Goal: Information Seeking & Learning: Learn about a topic

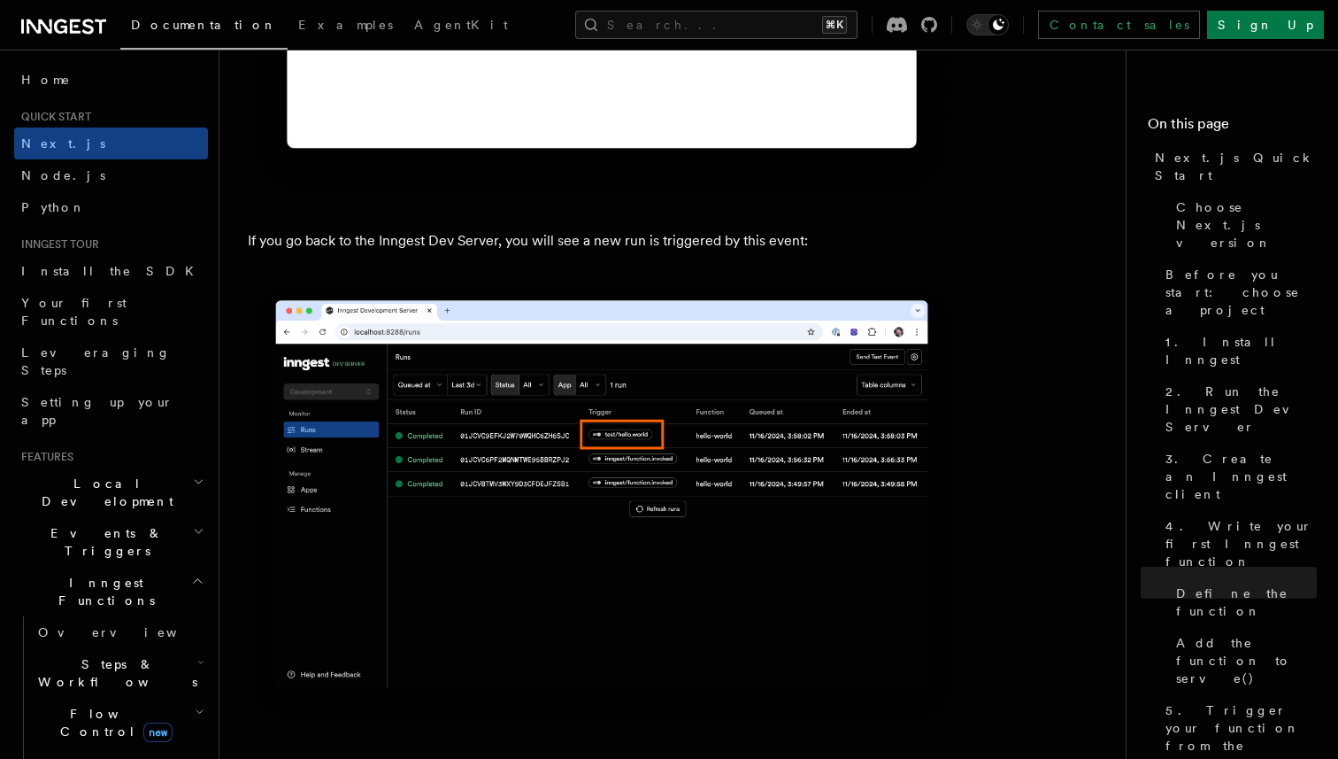
scroll to position [10296, 0]
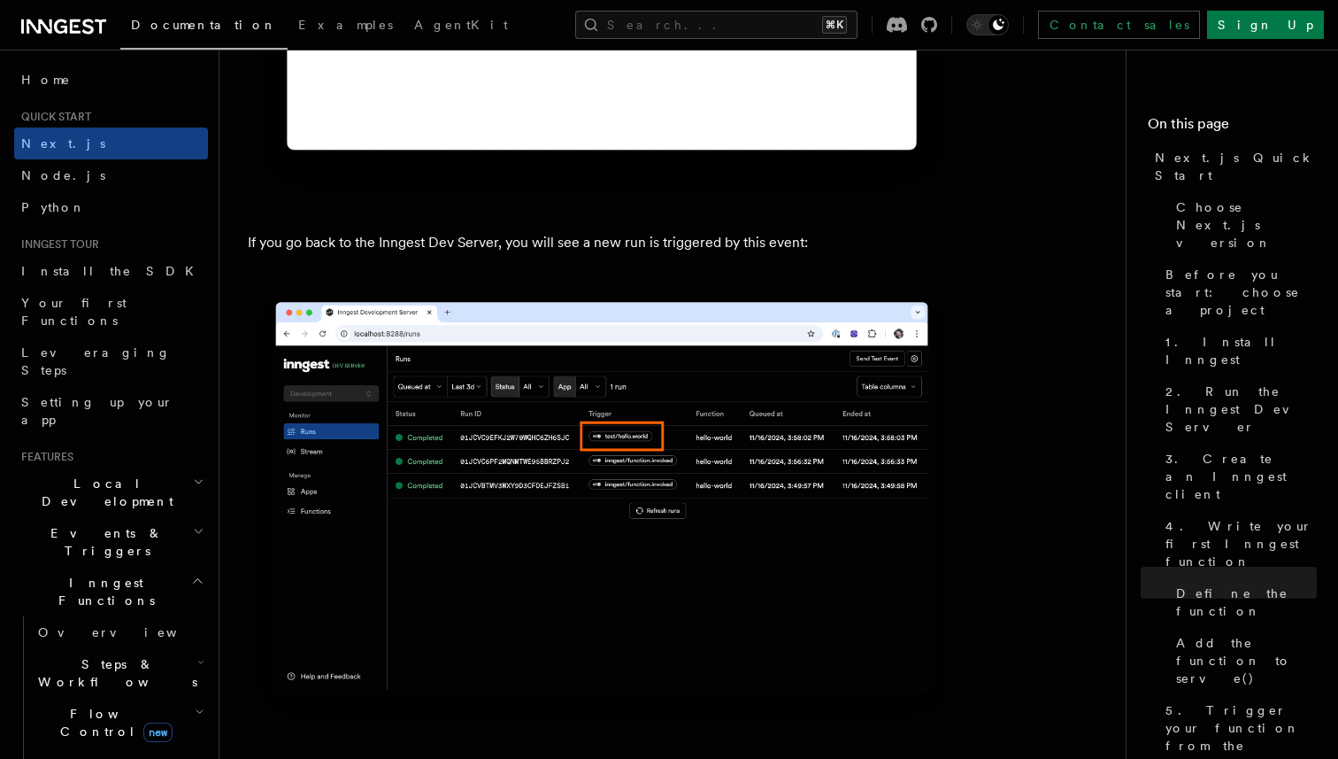
click at [66, 524] on span "Events & Triggers" at bounding box center [103, 541] width 179 height 35
click at [68, 575] on span "Overview" at bounding box center [129, 582] width 182 height 14
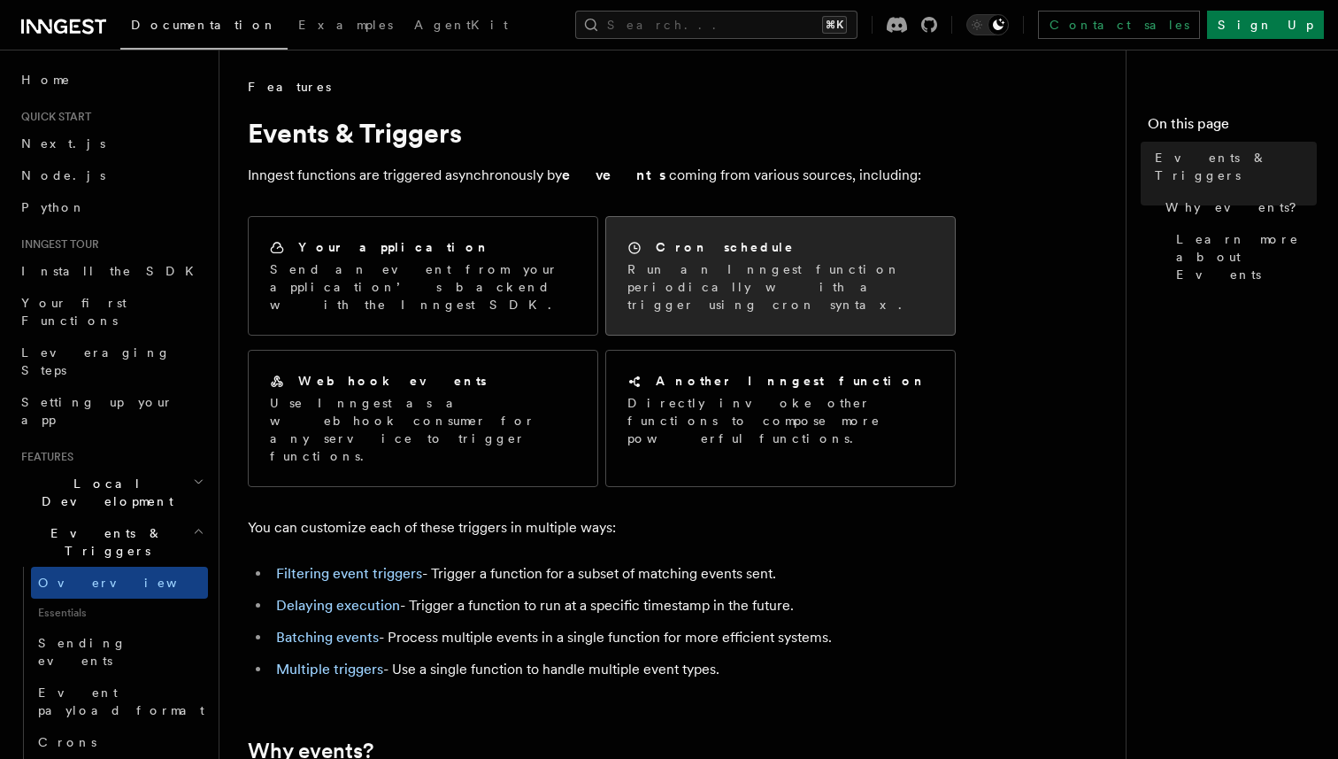
click at [692, 267] on p "Run an Inngest function periodically with a trigger using cron syntax." at bounding box center [781, 286] width 306 height 53
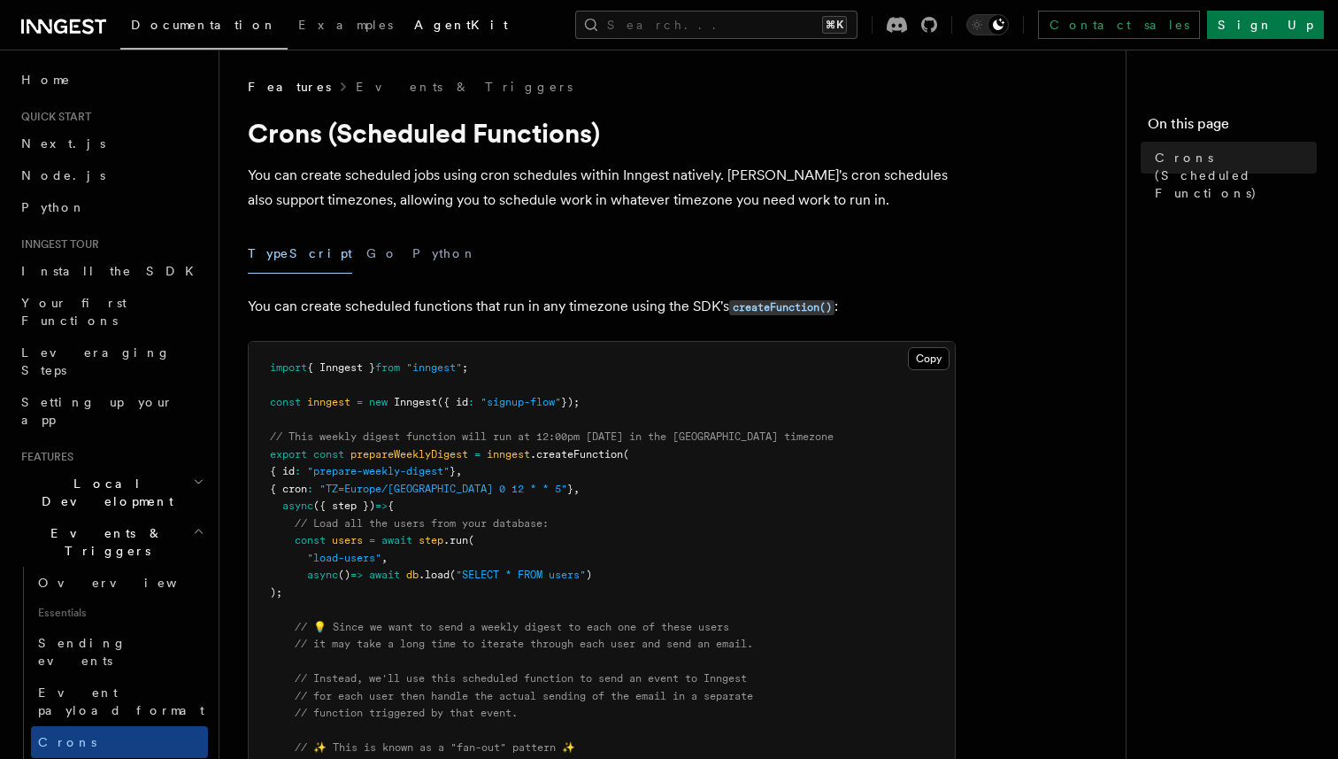
click at [414, 30] on span "AgentKit" at bounding box center [461, 25] width 94 height 14
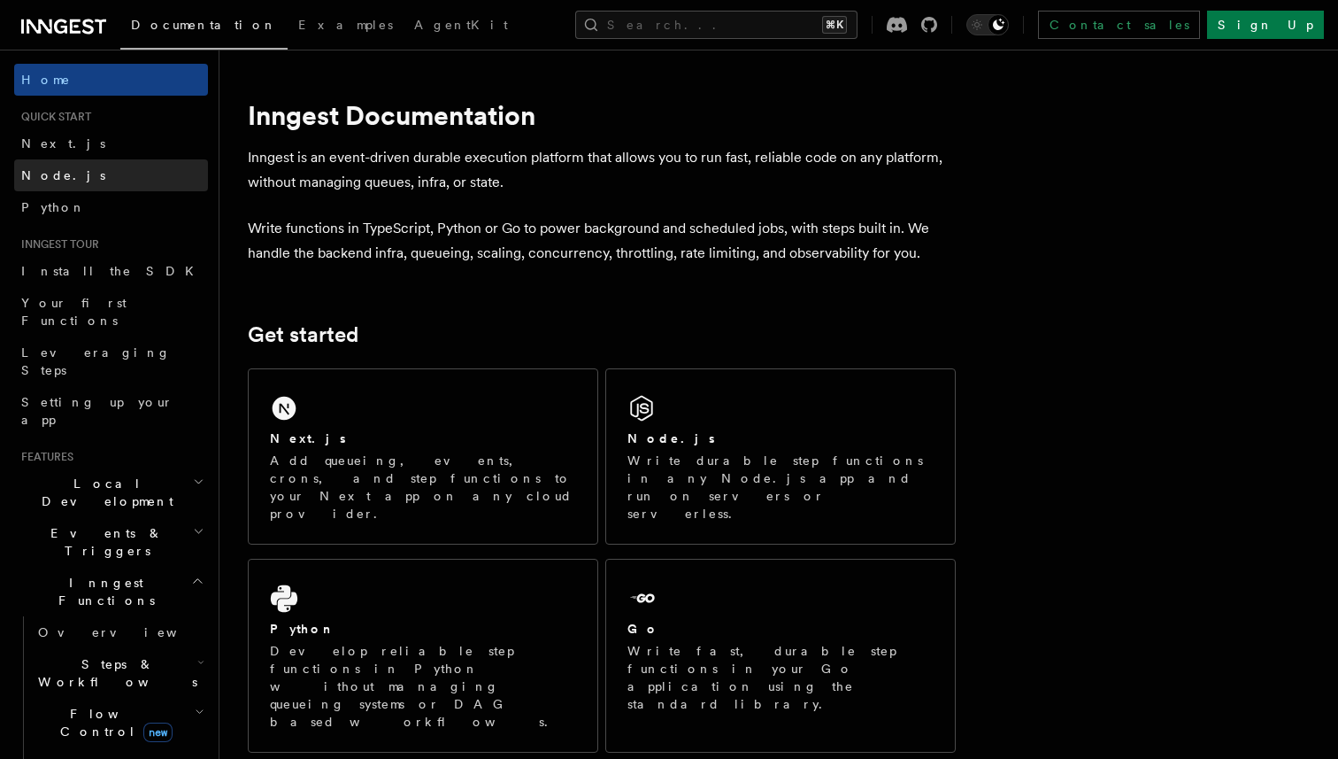
click at [93, 164] on link "Node.js" at bounding box center [111, 175] width 194 height 32
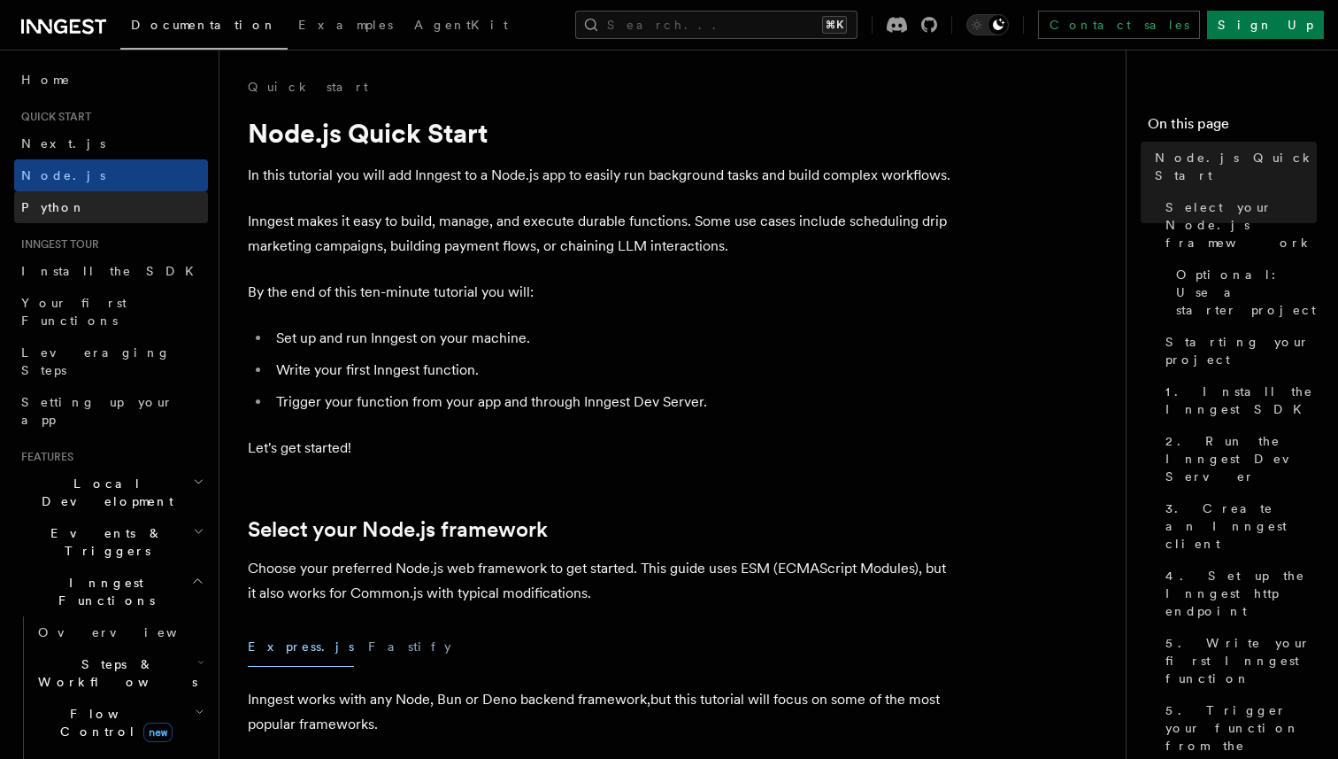
click at [83, 200] on link "Python" at bounding box center [111, 207] width 194 height 32
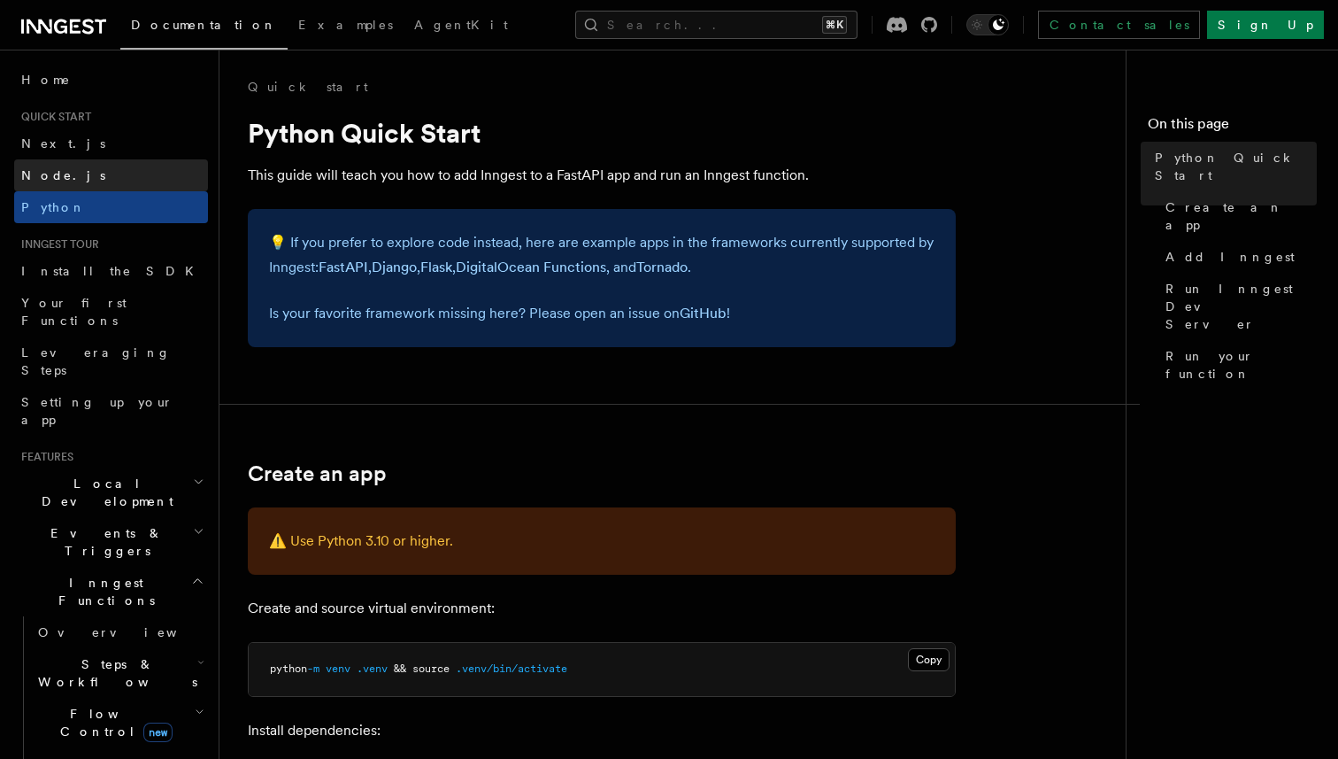
click at [89, 168] on link "Node.js" at bounding box center [111, 175] width 194 height 32
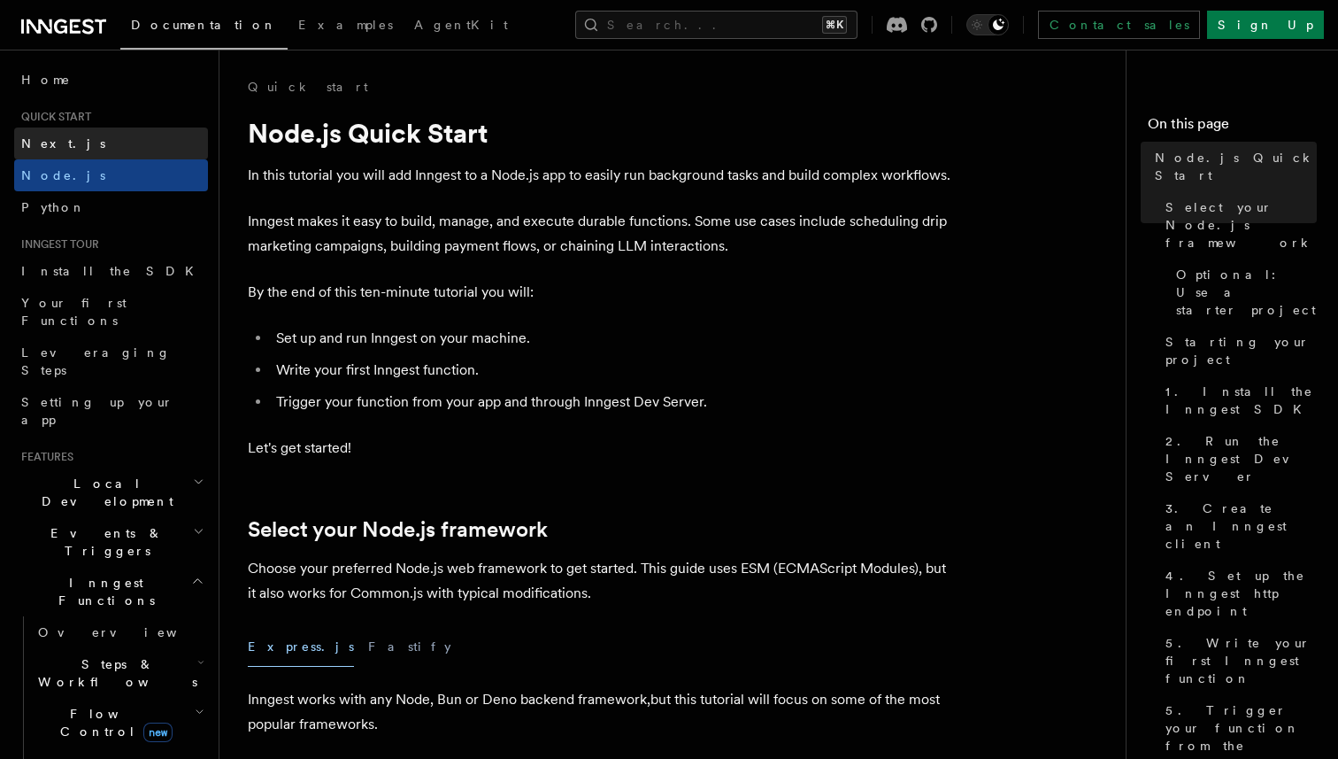
click at [97, 143] on link "Next.js" at bounding box center [111, 143] width 194 height 32
